Goal: Connect with others: Connect with others

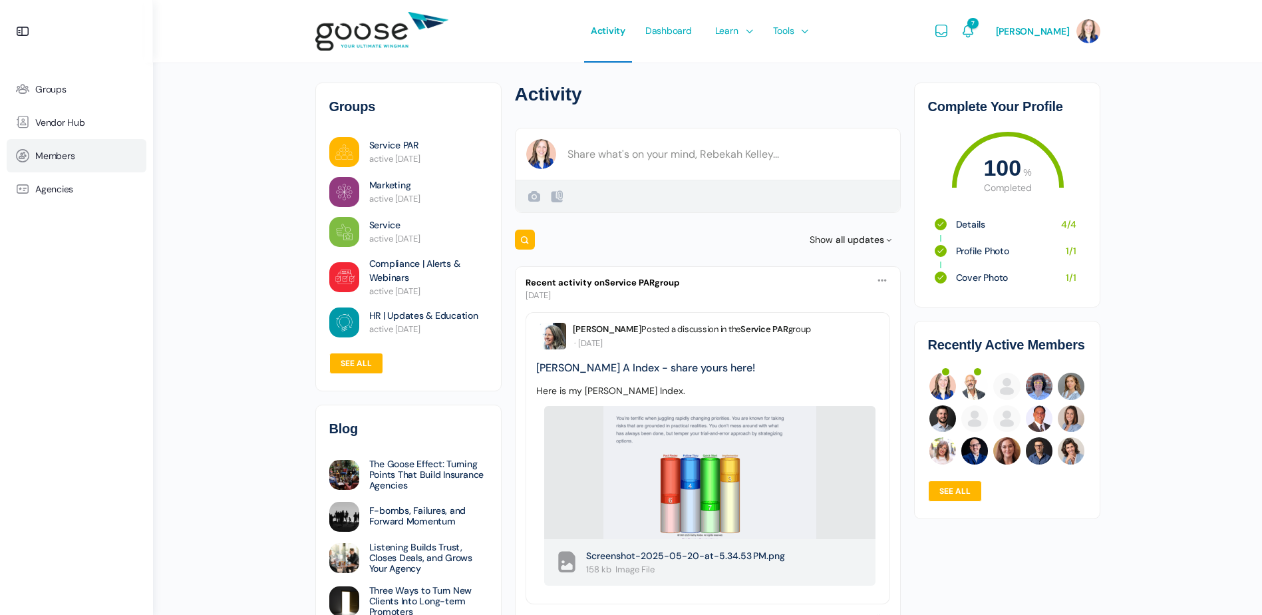
click at [54, 155] on span "Members" at bounding box center [54, 155] width 39 height 11
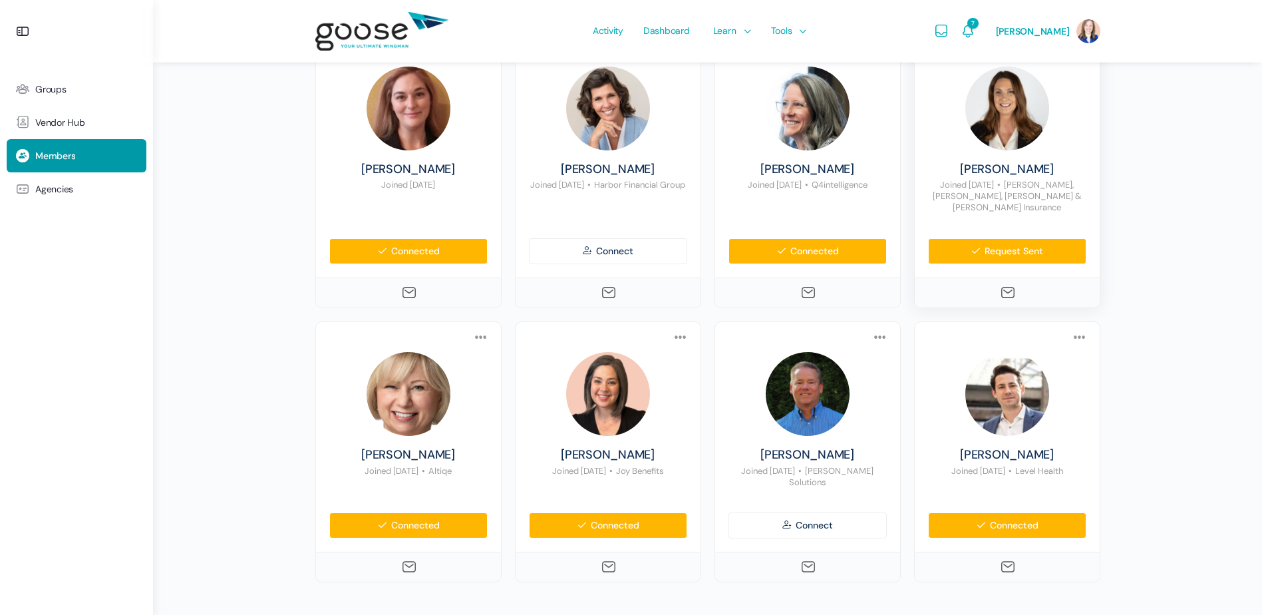
scroll to position [998, 0]
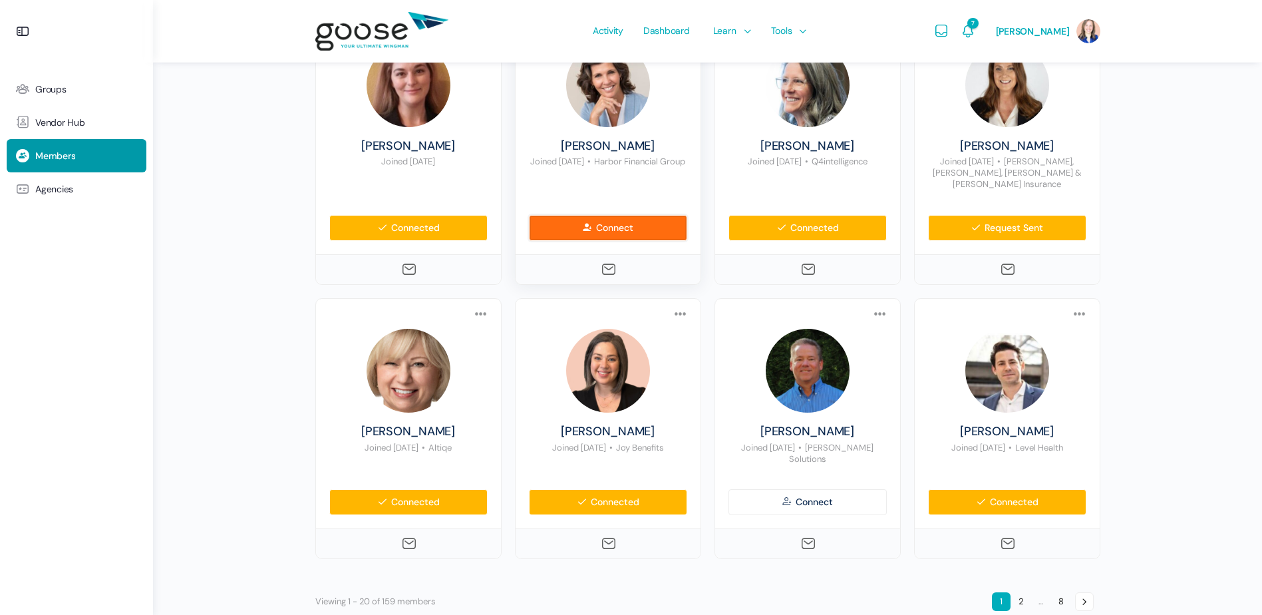
click at [609, 221] on link "Connect" at bounding box center [608, 228] width 158 height 26
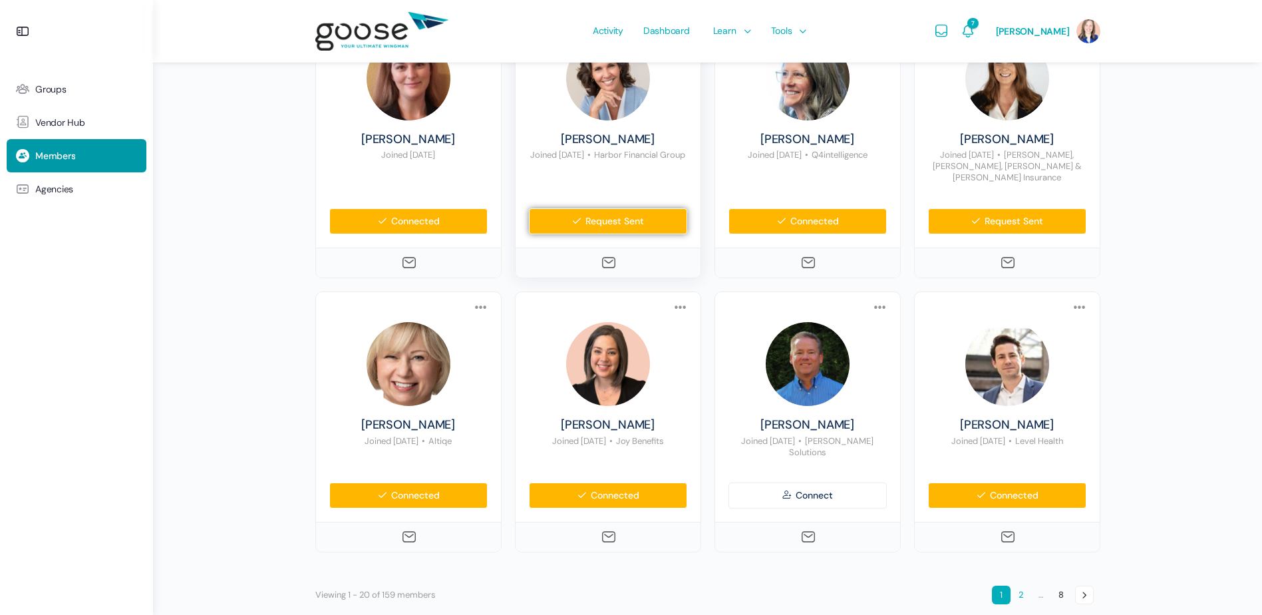
click at [1022, 585] on link "2" at bounding box center [1021, 594] width 19 height 19
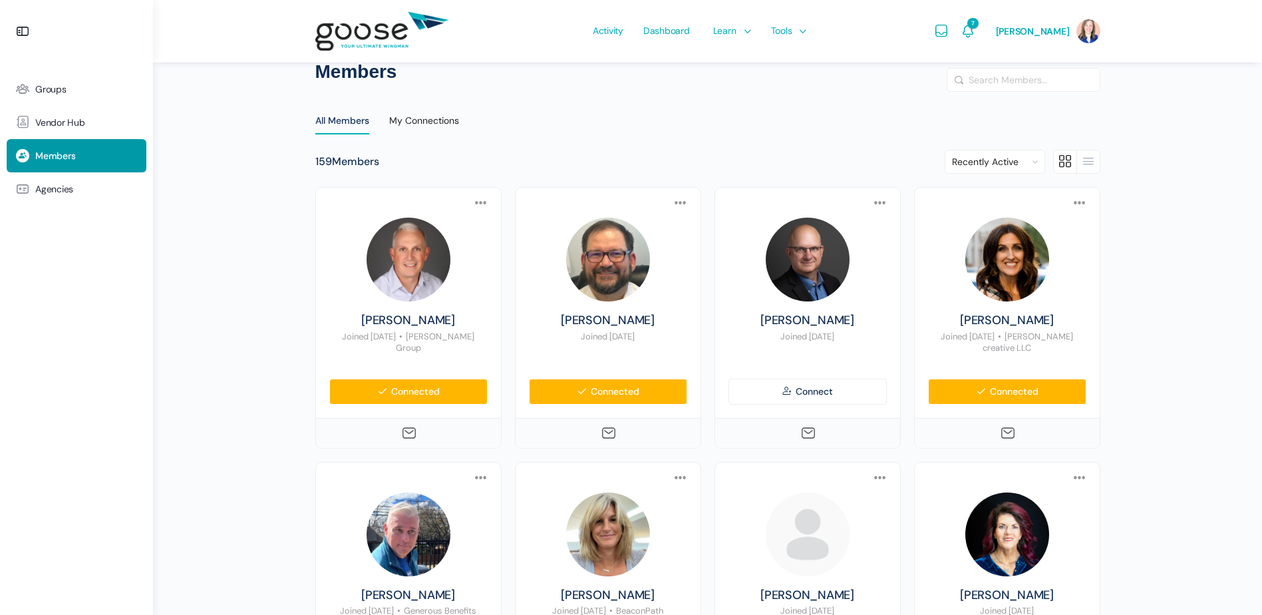
scroll to position [0, 0]
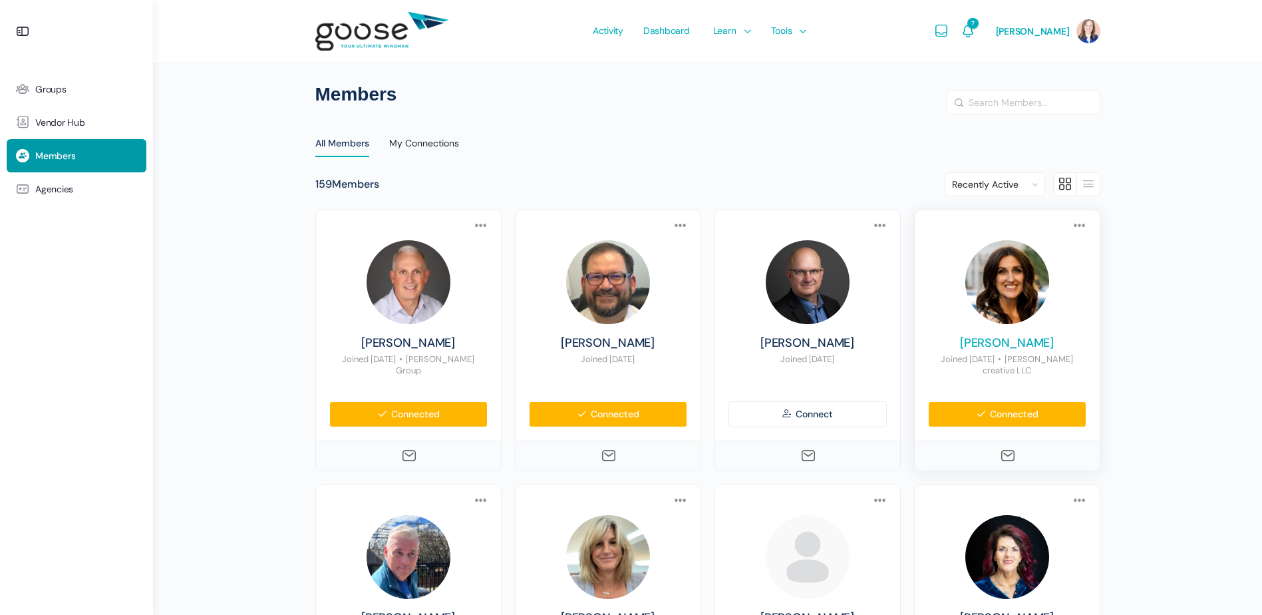
click at [1014, 341] on link "[PERSON_NAME]" at bounding box center [1007, 343] width 158 height 15
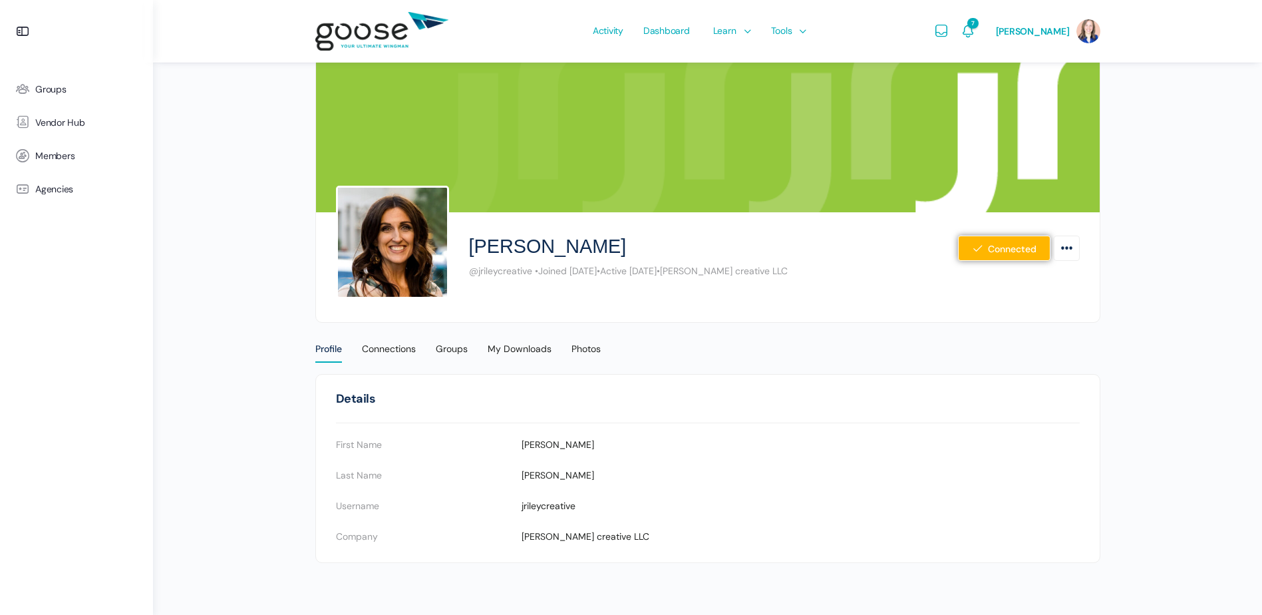
scroll to position [11, 0]
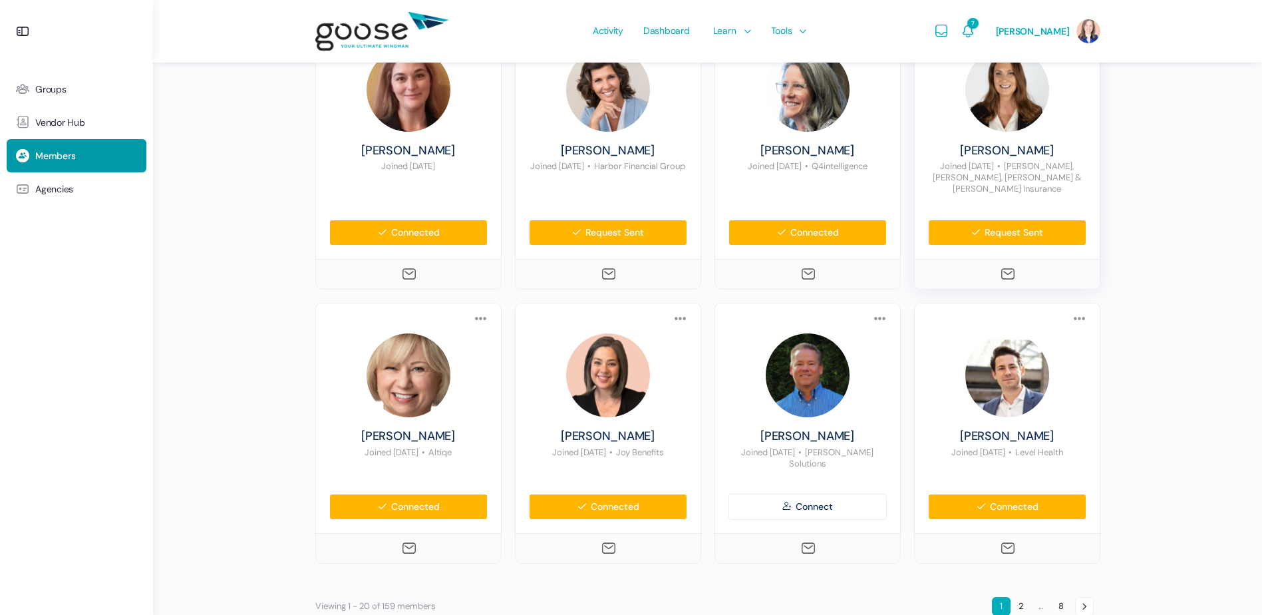
scroll to position [1004, 0]
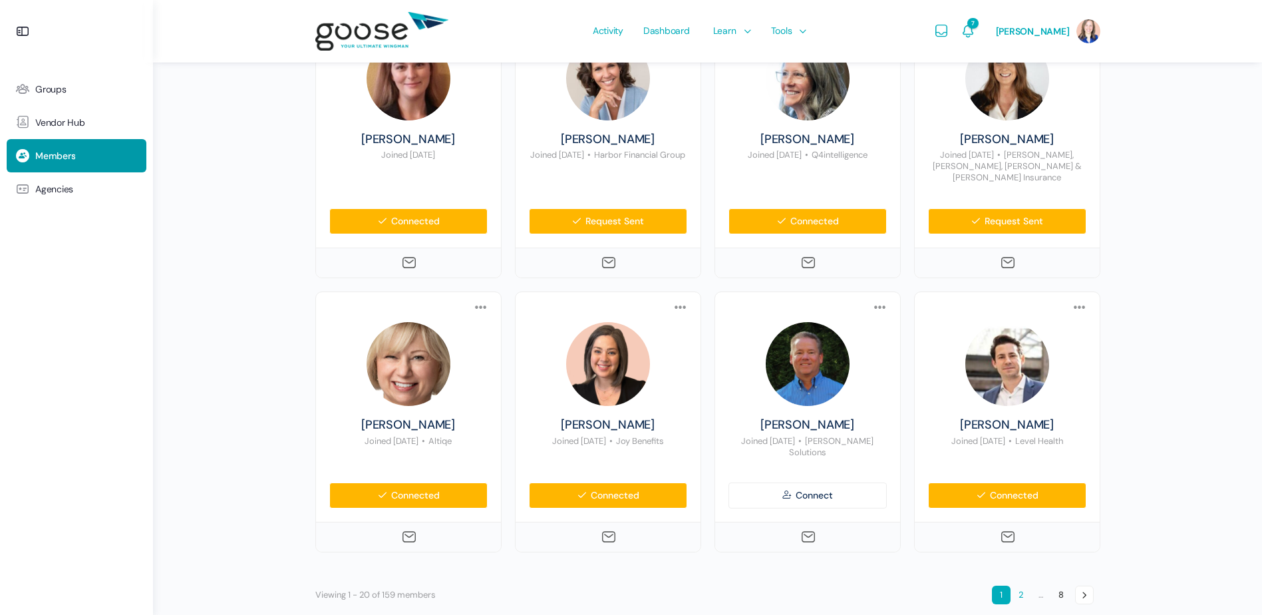
click at [1022, 585] on link "2" at bounding box center [1021, 594] width 19 height 19
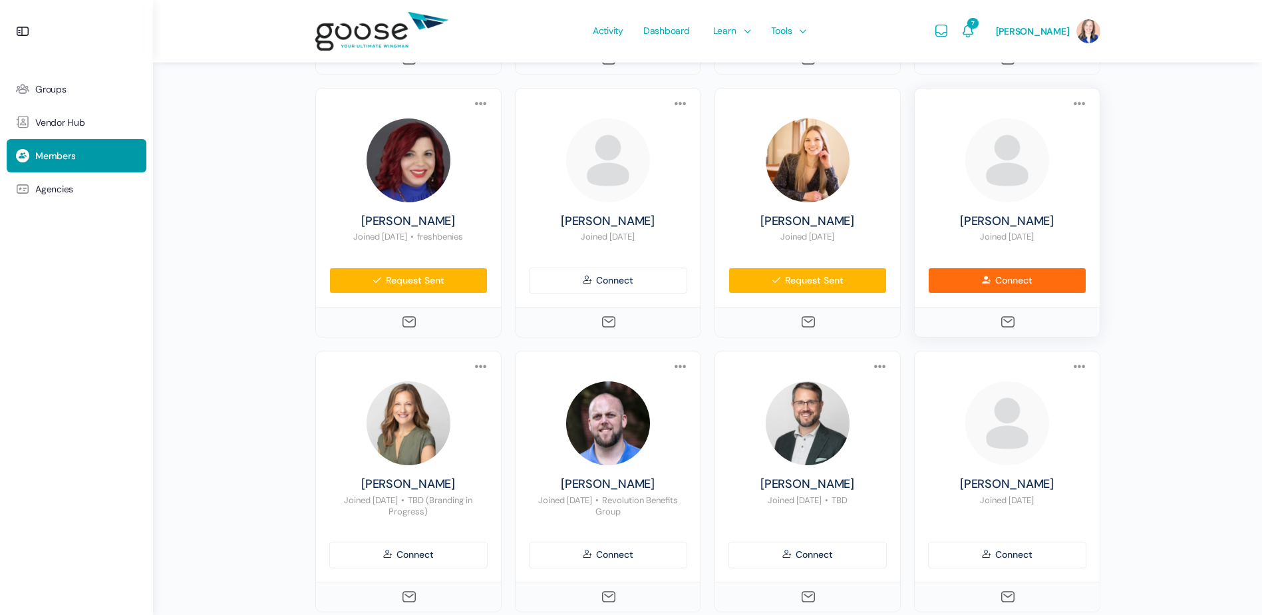
scroll to position [990, 0]
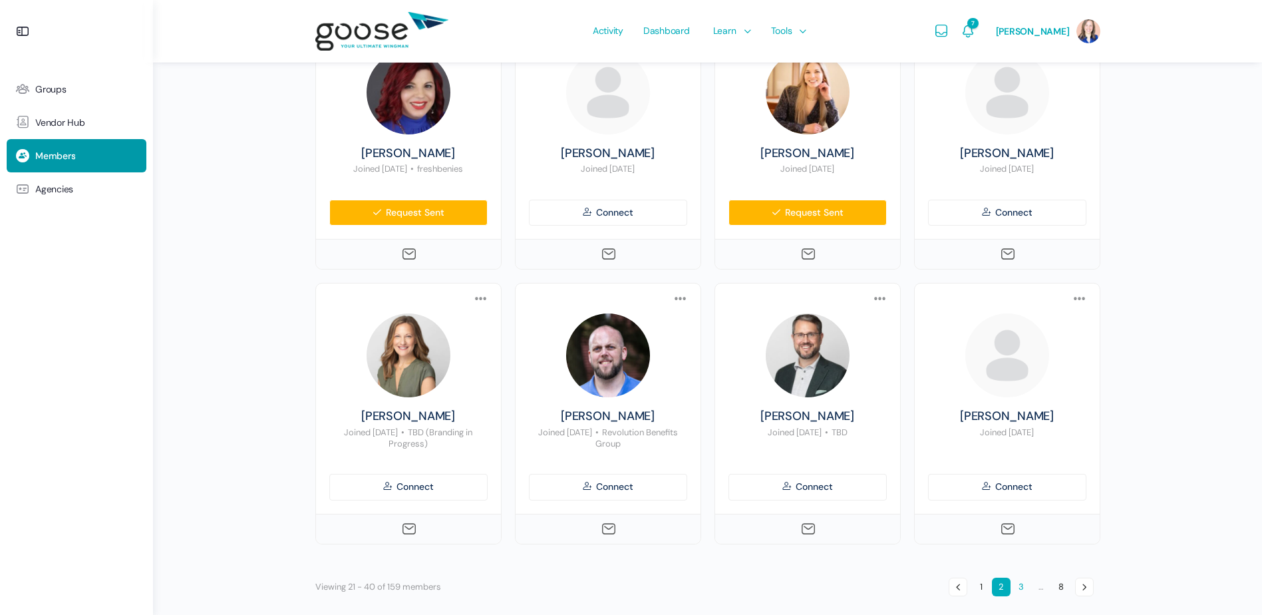
click at [1021, 577] on link "3" at bounding box center [1021, 586] width 19 height 19
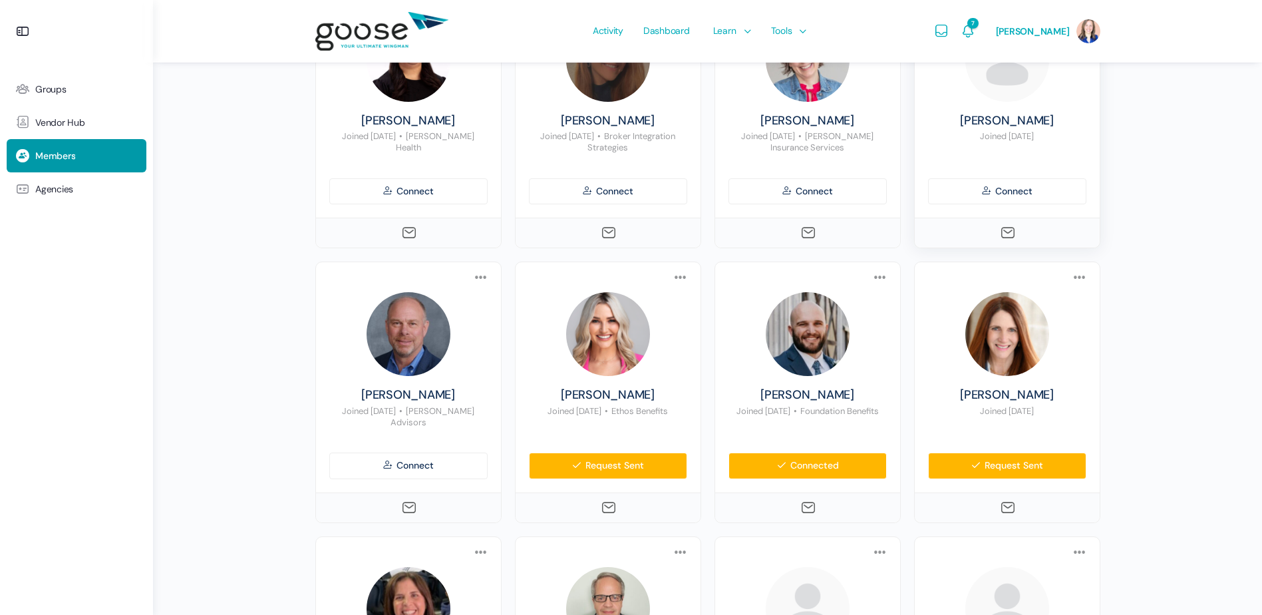
scroll to position [531, 0]
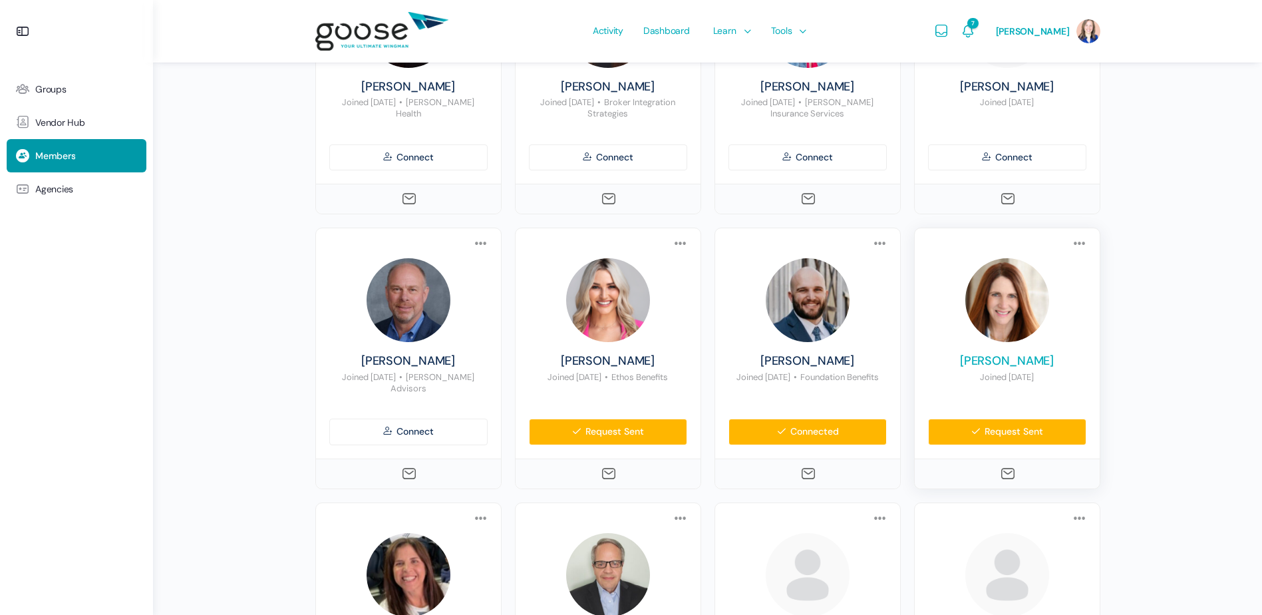
click at [1028, 360] on link "Amy Spring" at bounding box center [1007, 361] width 158 height 15
